Goal: Task Accomplishment & Management: Manage account settings

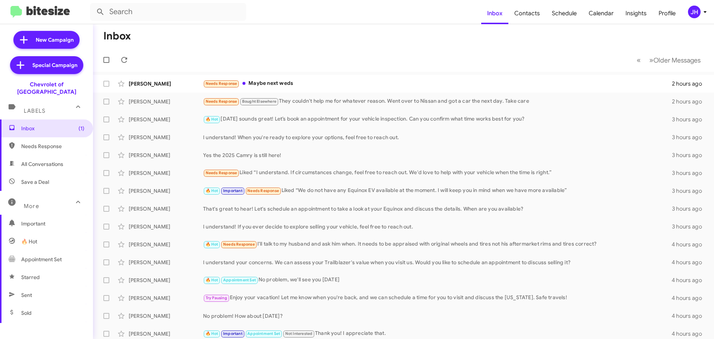
scroll to position [112, 0]
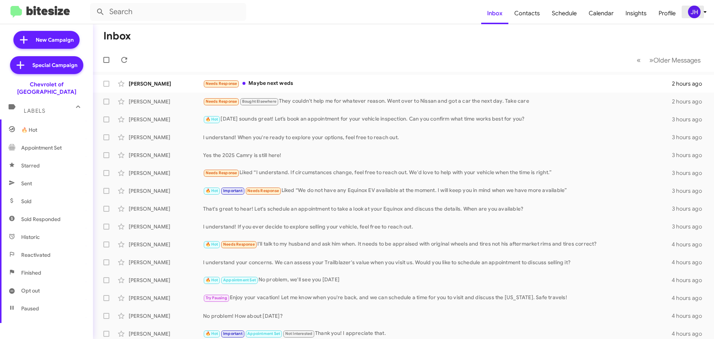
click at [693, 15] on div "JH" at bounding box center [694, 12] width 13 height 13
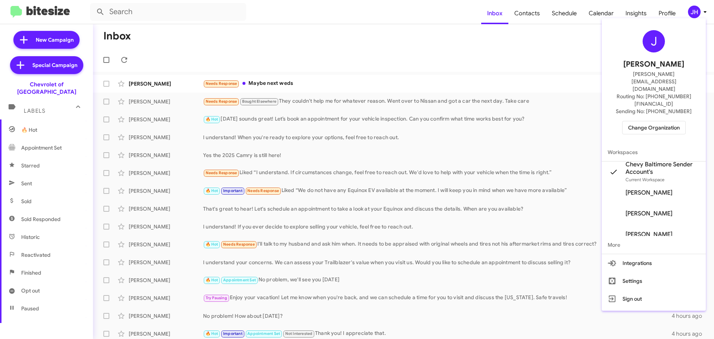
click at [642, 121] on span "Change Organization" at bounding box center [654, 127] width 52 height 13
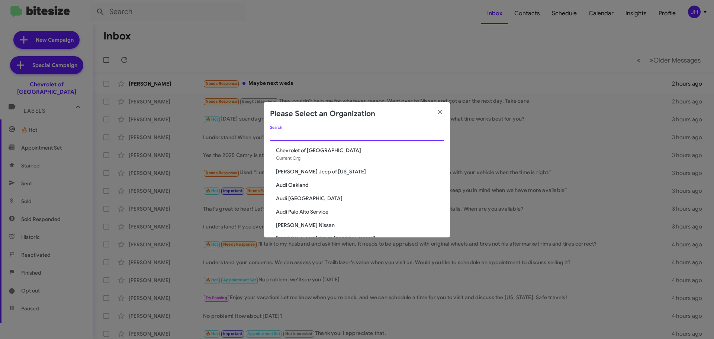
click at [318, 136] on input "Search" at bounding box center [357, 135] width 174 height 6
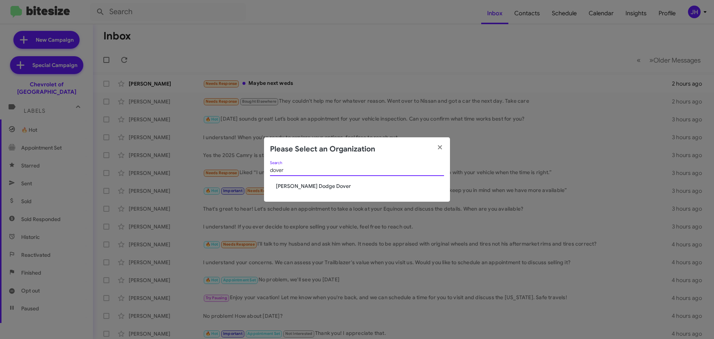
type input "dover"
click at [296, 185] on span "[PERSON_NAME] Dodge Dover" at bounding box center [360, 185] width 168 height 7
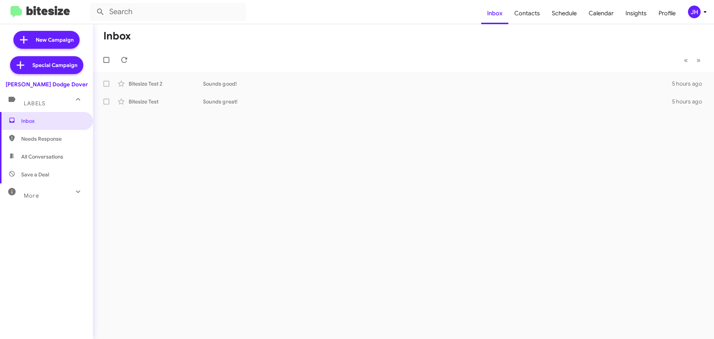
click at [690, 18] on mat-toolbar "Inbox Contacts Schedule Calendar Insights Profile [PERSON_NAME]" at bounding box center [357, 12] width 714 height 24
click at [696, 13] on div "JH" at bounding box center [694, 12] width 13 height 13
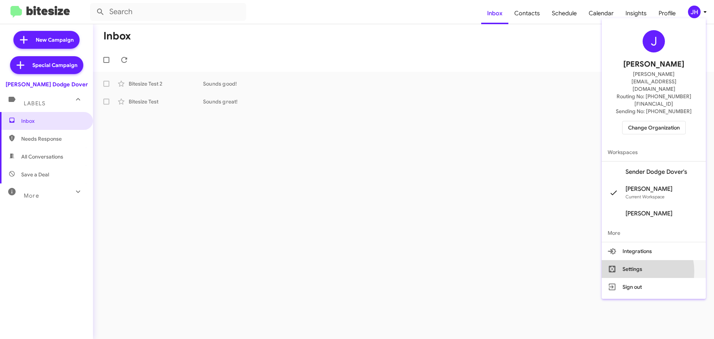
click at [646, 260] on button "Settings" at bounding box center [653, 269] width 104 height 18
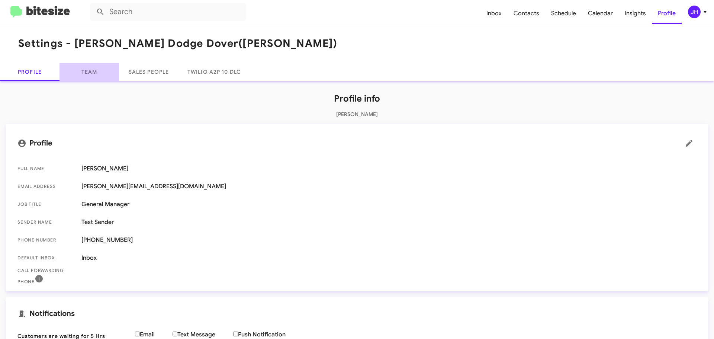
click at [104, 78] on link "Team" at bounding box center [88, 72] width 59 height 18
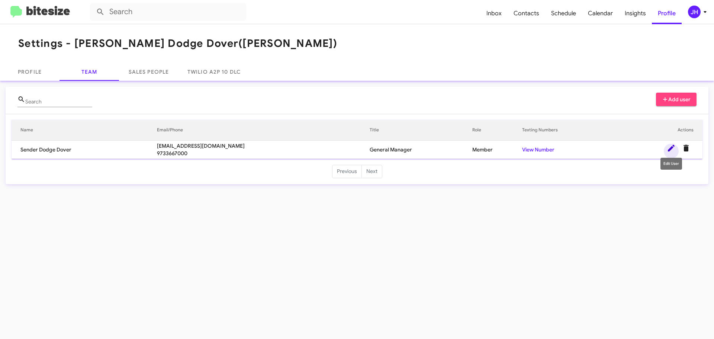
click at [672, 149] on icon at bounding box center [671, 147] width 9 height 9
